Goal: Task Accomplishment & Management: Use online tool/utility

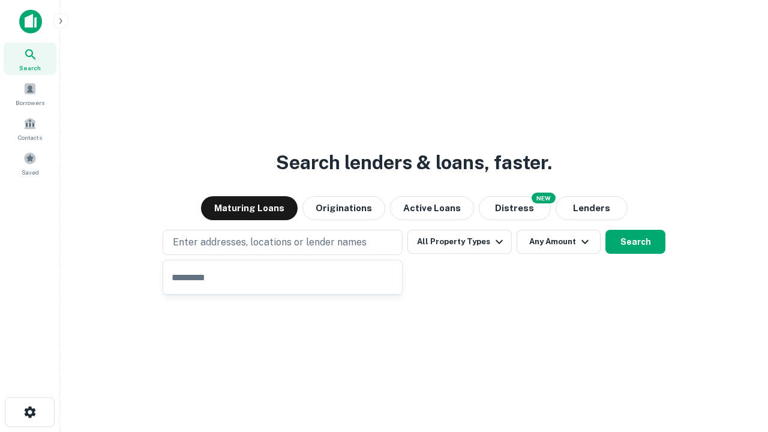
type input "**********"
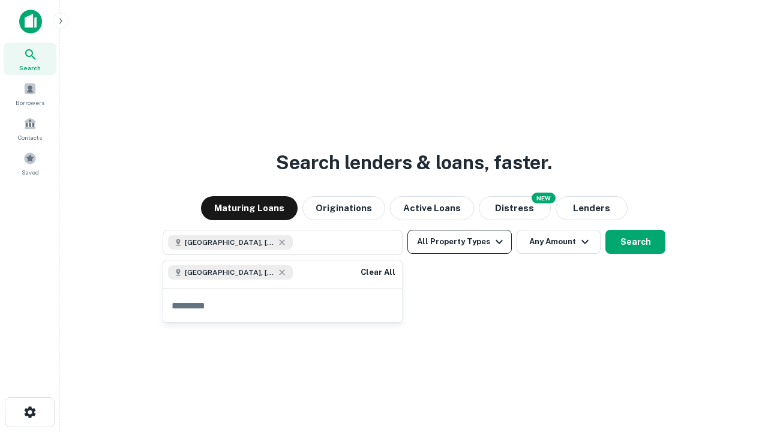
click at [460, 242] on button "All Property Types" at bounding box center [459, 242] width 104 height 24
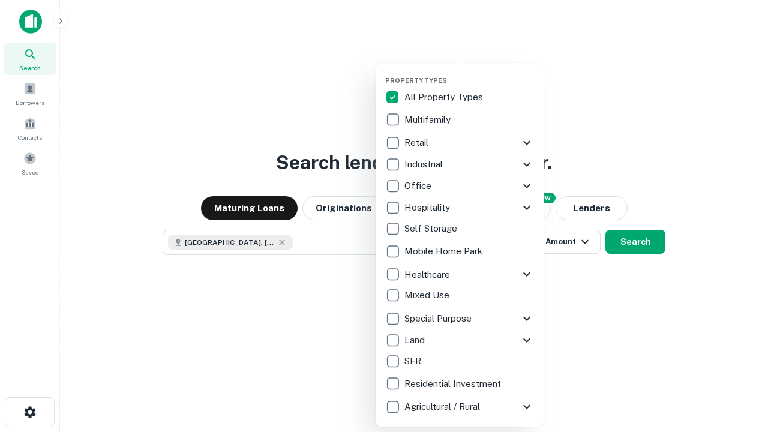
click at [469, 73] on button "button" at bounding box center [469, 73] width 168 height 1
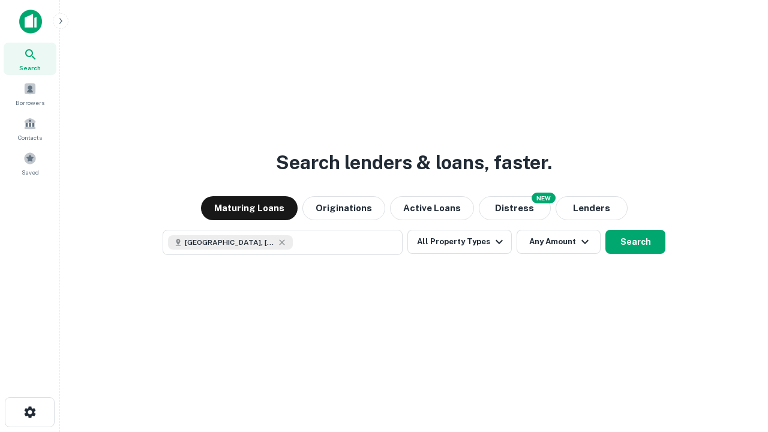
scroll to position [19, 0]
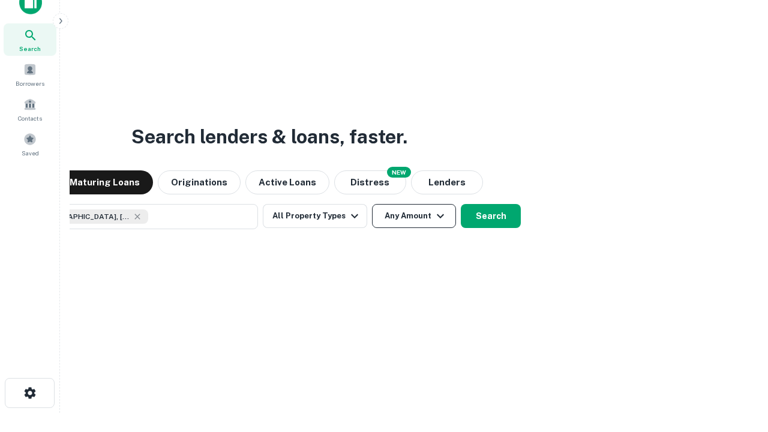
click at [372, 204] on button "Any Amount" at bounding box center [414, 216] width 84 height 24
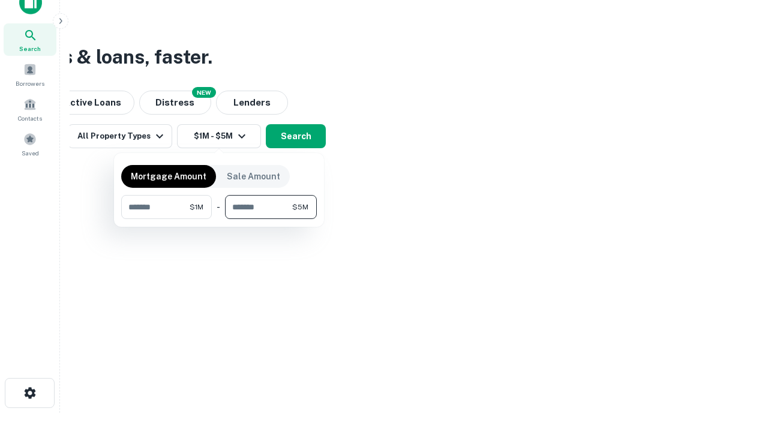
type input "*******"
click at [219, 219] on button "button" at bounding box center [219, 219] width 196 height 1
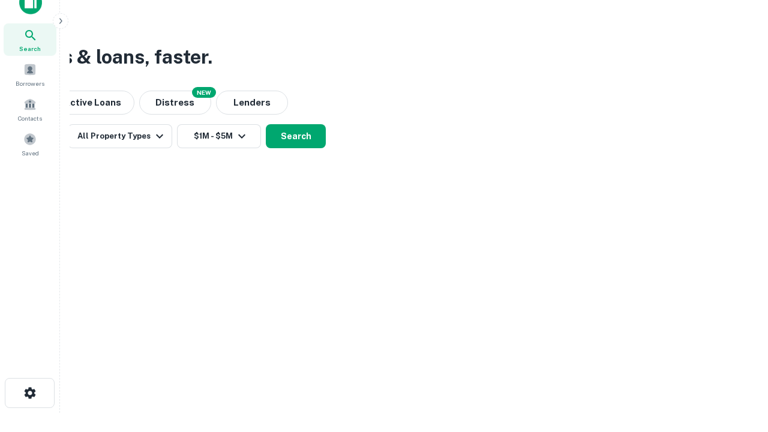
scroll to position [7, 221]
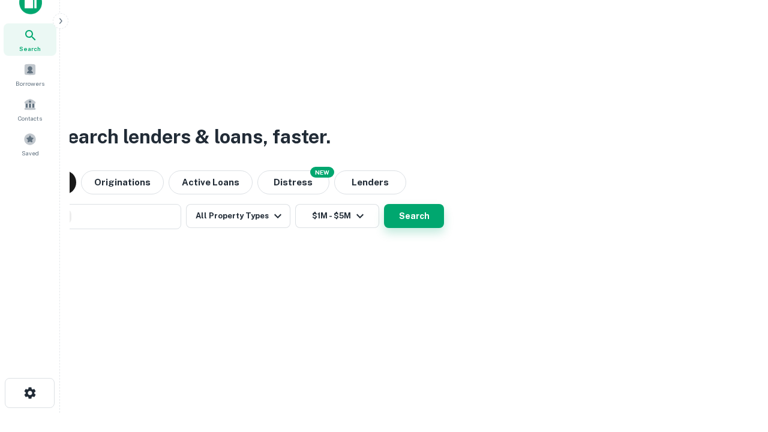
click at [414, 216] on button "Search" at bounding box center [414, 216] width 60 height 24
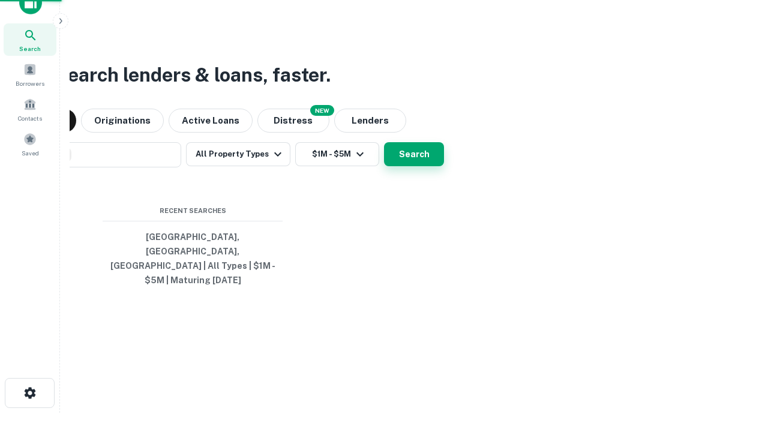
scroll to position [0, 221]
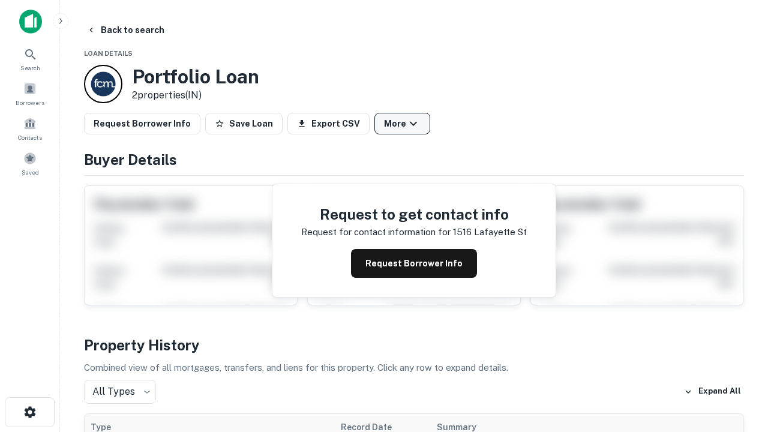
click at [402, 124] on button "More" at bounding box center [402, 124] width 56 height 22
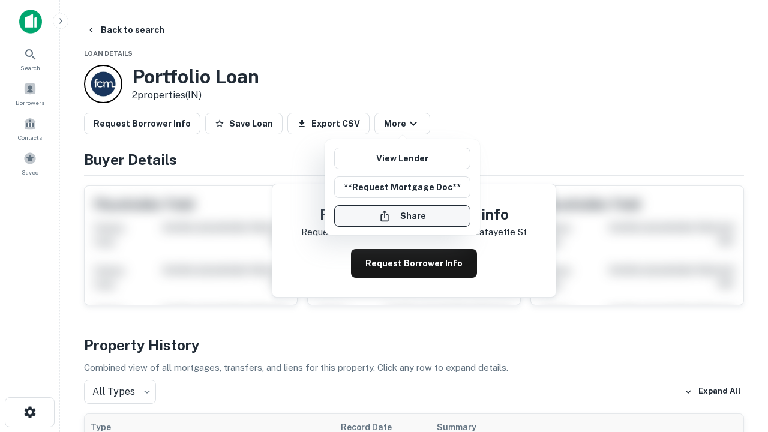
click at [402, 216] on button "Share" at bounding box center [402, 216] width 136 height 22
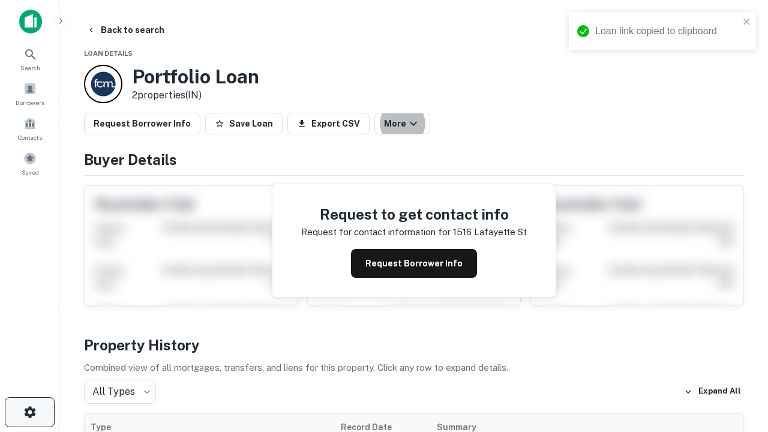
click at [29, 412] on icon "button" at bounding box center [30, 412] width 14 height 14
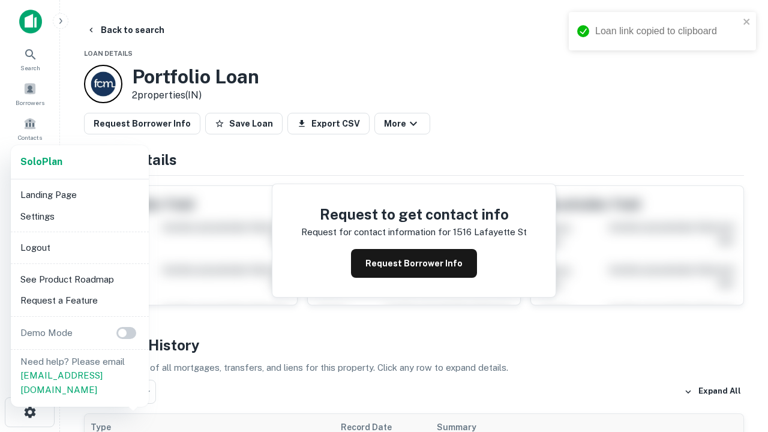
click at [79, 247] on li "Logout" at bounding box center [80, 248] width 128 height 22
